Goal: Information Seeking & Learning: Check status

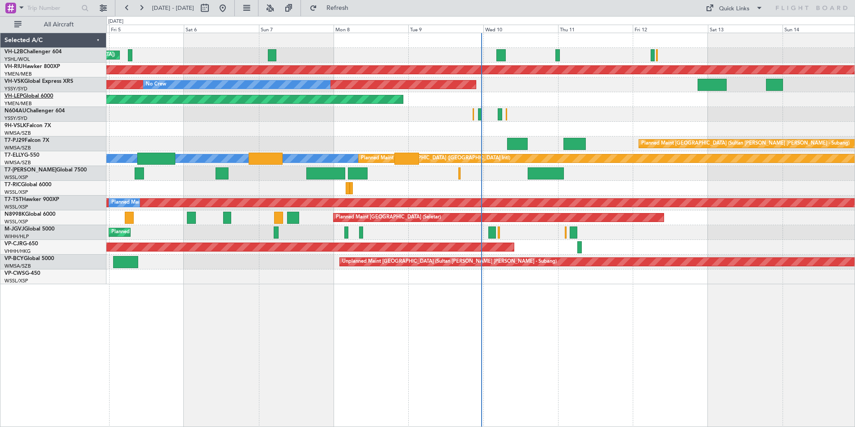
click at [37, 96] on link "VH-LEP Global 6000" at bounding box center [28, 96] width 49 height 5
click at [26, 97] on link "VH-LEP Global 6000" at bounding box center [28, 96] width 49 height 5
click at [558, 152] on div "Unplanned Maint [GEOGRAPHIC_DATA] ([GEOGRAPHIC_DATA]) Planned Maint [GEOGRAPHIC…" at bounding box center [480, 158] width 749 height 251
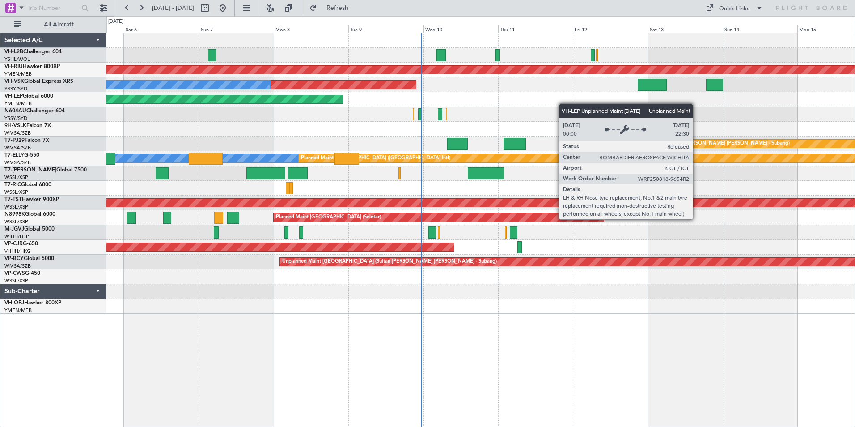
click at [130, 90] on div "Unplanned Maint [GEOGRAPHIC_DATA] ([GEOGRAPHIC_DATA]) Planned Maint [GEOGRAPHIC…" at bounding box center [480, 173] width 749 height 281
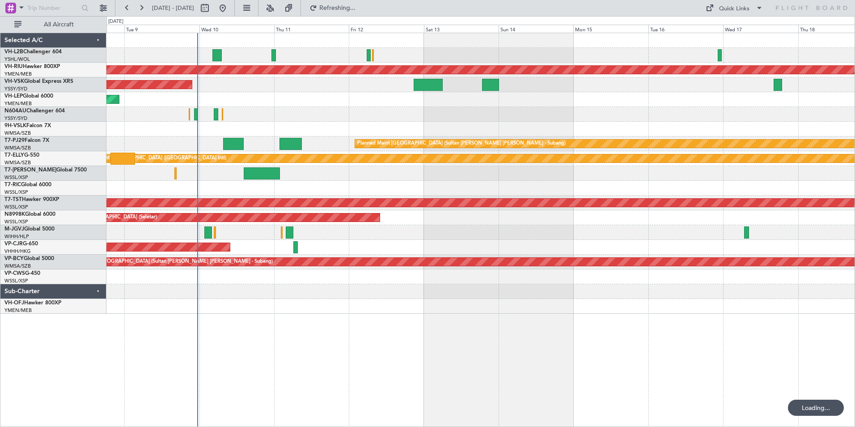
click at [204, 91] on div "Planned Maint [GEOGRAPHIC_DATA] ([GEOGRAPHIC_DATA]) Unplanned Maint Sydney ([PE…" at bounding box center [480, 173] width 749 height 281
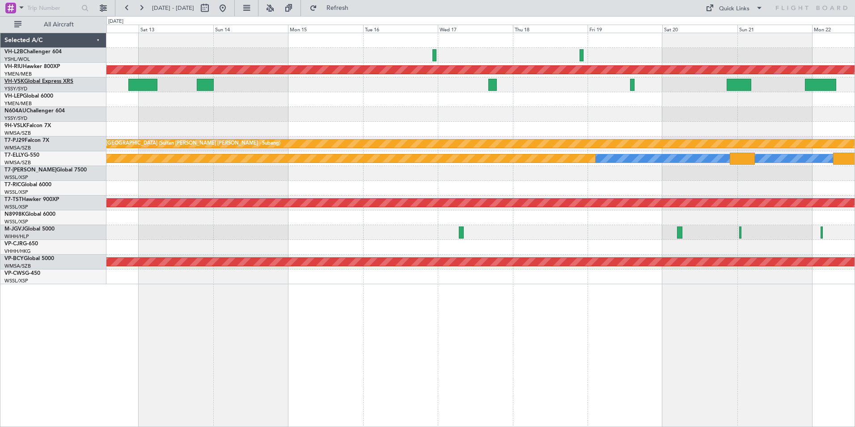
click at [38, 82] on link "VH-VSK Global Express XRS" at bounding box center [38, 81] width 69 height 5
click at [142, 6] on button at bounding box center [141, 8] width 14 height 14
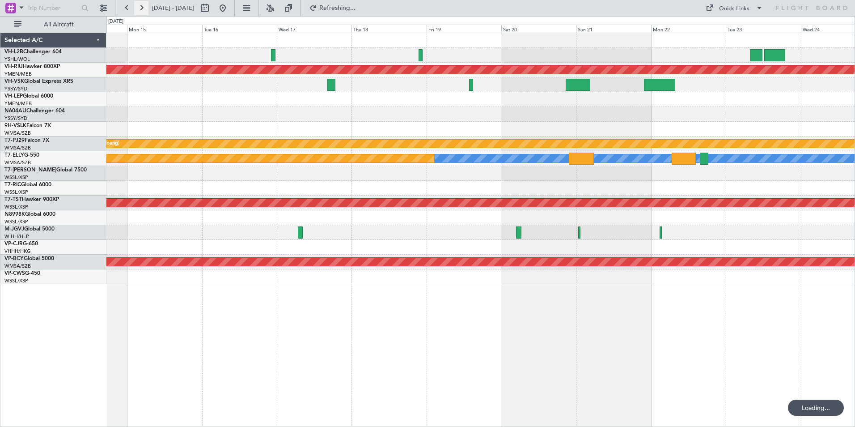
click at [142, 6] on button at bounding box center [141, 8] width 14 height 14
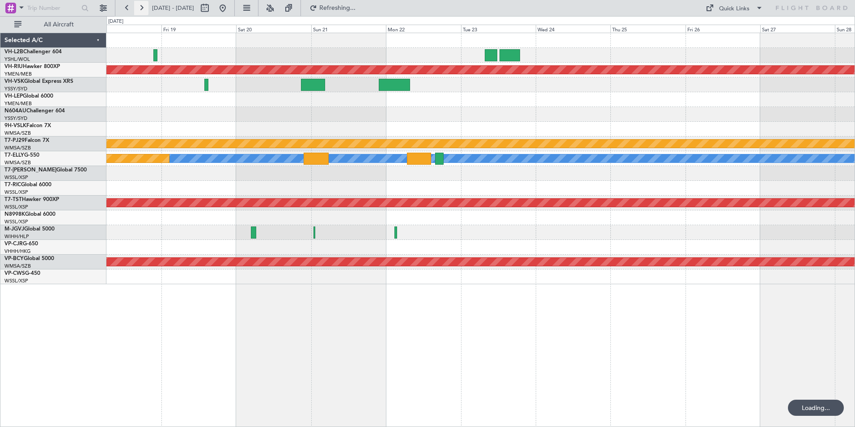
click at [142, 6] on button at bounding box center [141, 8] width 14 height 14
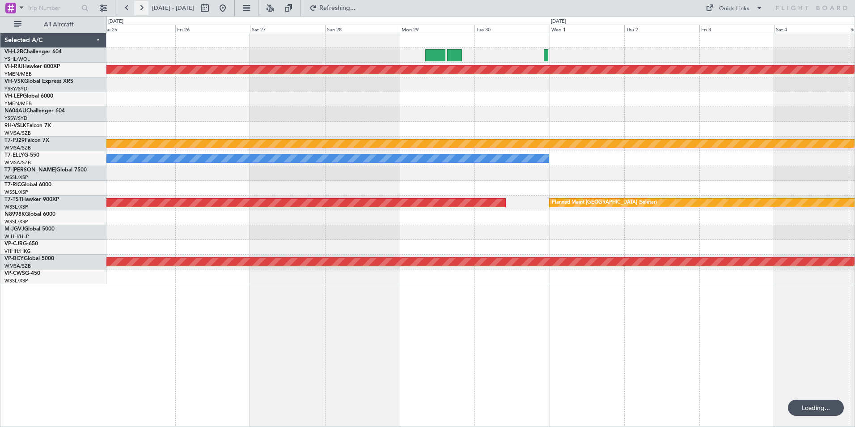
click at [142, 6] on button at bounding box center [141, 8] width 14 height 14
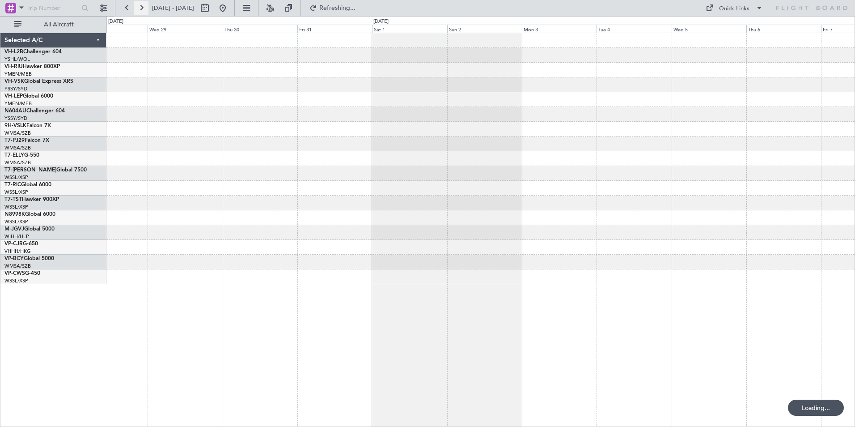
click at [142, 6] on button at bounding box center [141, 8] width 14 height 14
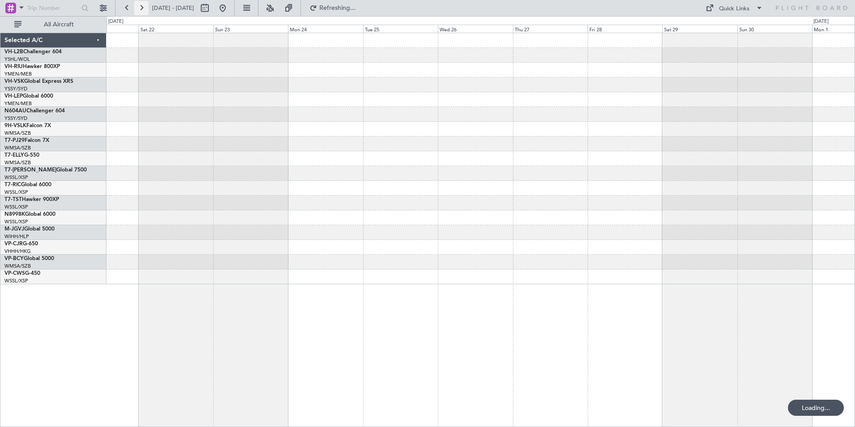
click at [142, 6] on button at bounding box center [141, 8] width 14 height 14
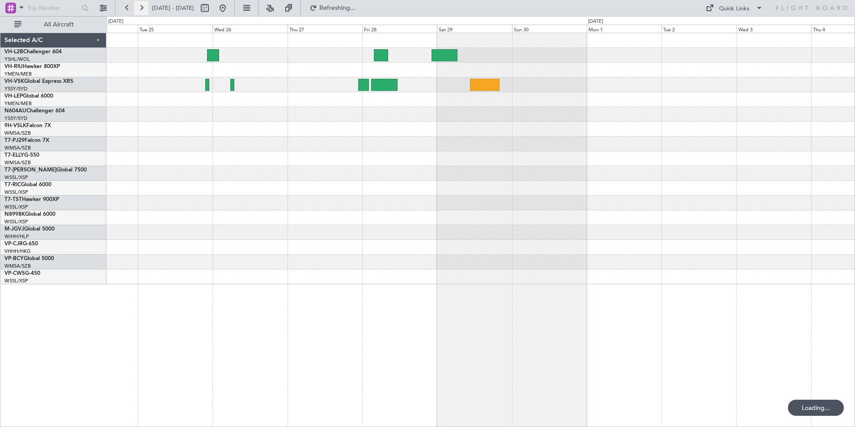
click at [142, 6] on button at bounding box center [141, 8] width 14 height 14
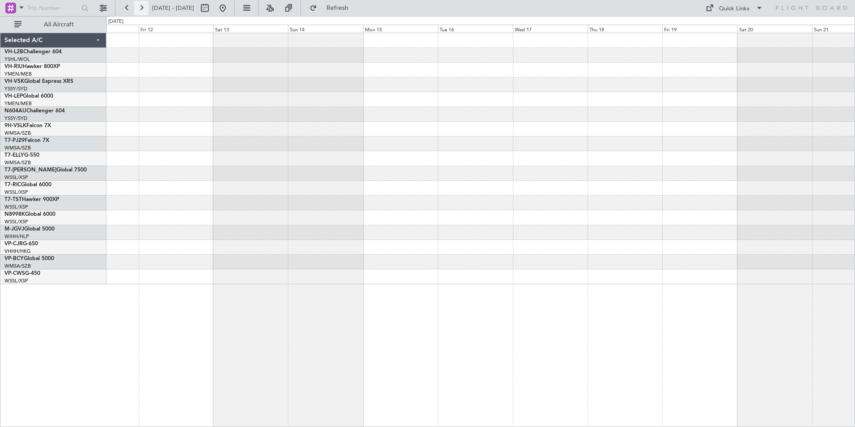
click at [142, 6] on button at bounding box center [141, 8] width 14 height 14
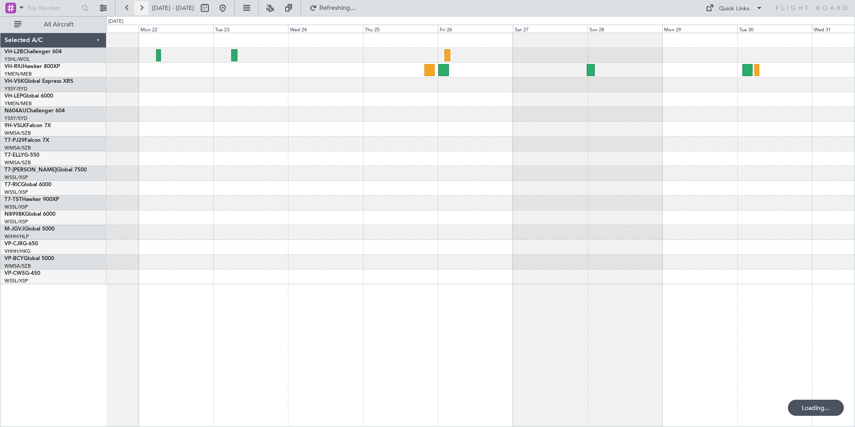
click at [142, 6] on button at bounding box center [141, 8] width 14 height 14
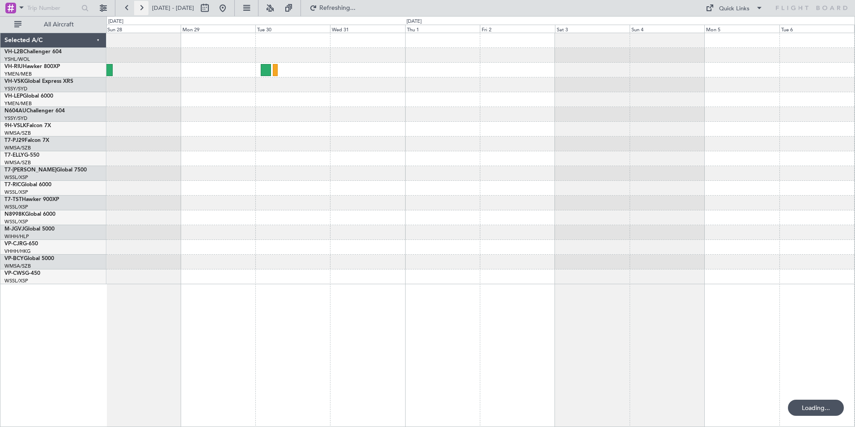
click at [142, 6] on button at bounding box center [141, 8] width 14 height 14
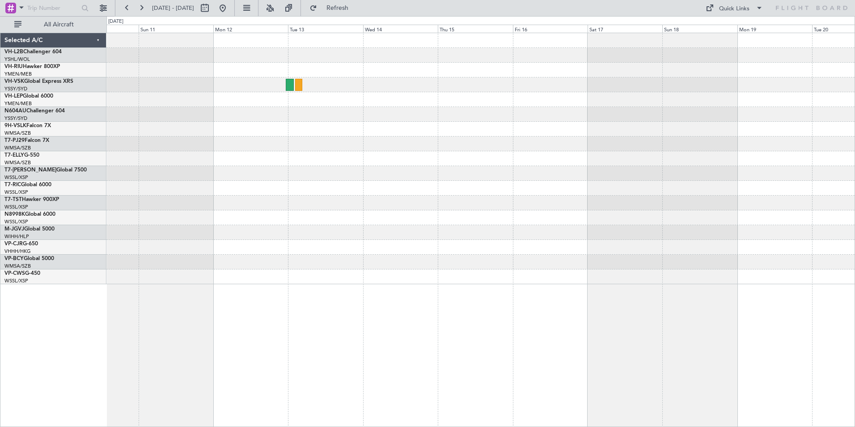
click at [433, 158] on div at bounding box center [480, 158] width 749 height 251
